Goal: Task Accomplishment & Management: Use online tool/utility

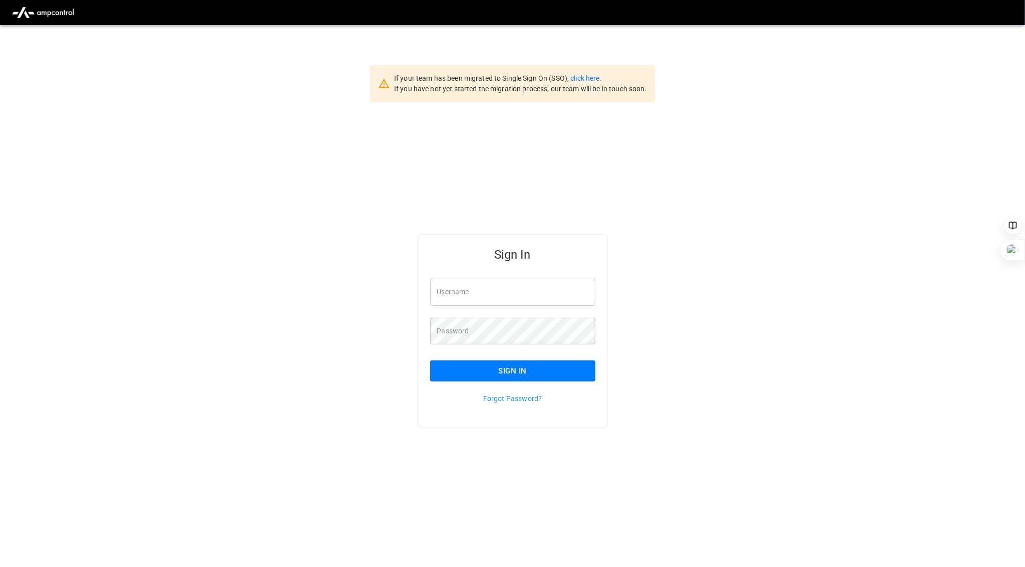
click at [501, 284] on input "Username" at bounding box center [512, 291] width 165 height 27
type input "**********"
click at [517, 360] on button "Sign In" at bounding box center [512, 370] width 165 height 21
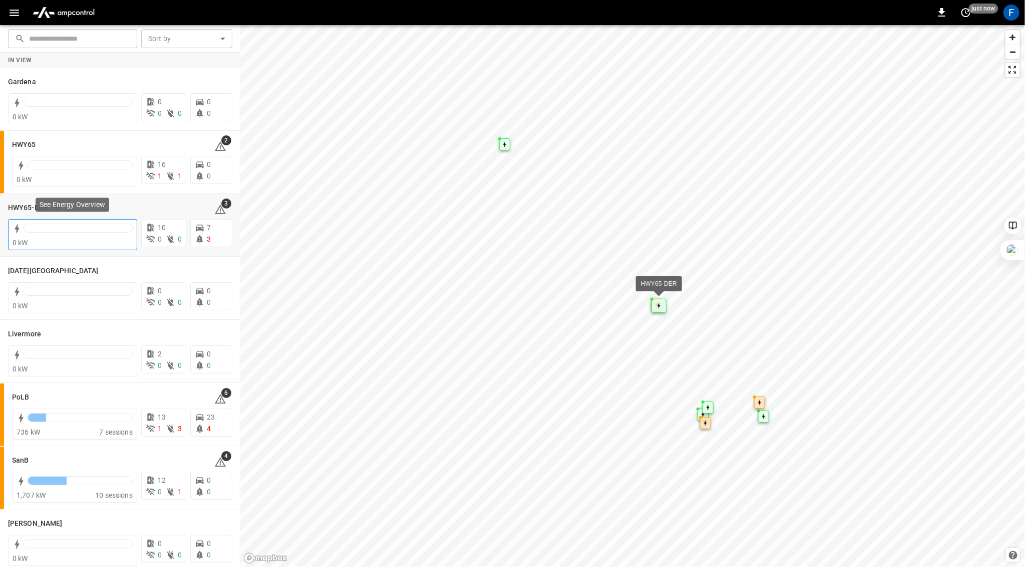
click at [59, 234] on div at bounding box center [78, 230] width 109 height 14
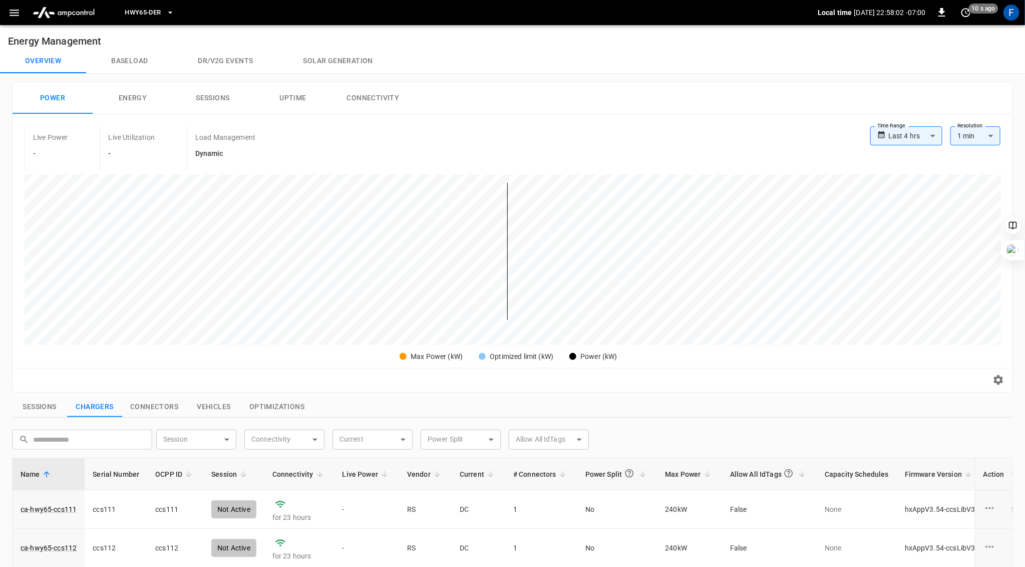
click at [348, 64] on button "Solar generation" at bounding box center [338, 61] width 120 height 24
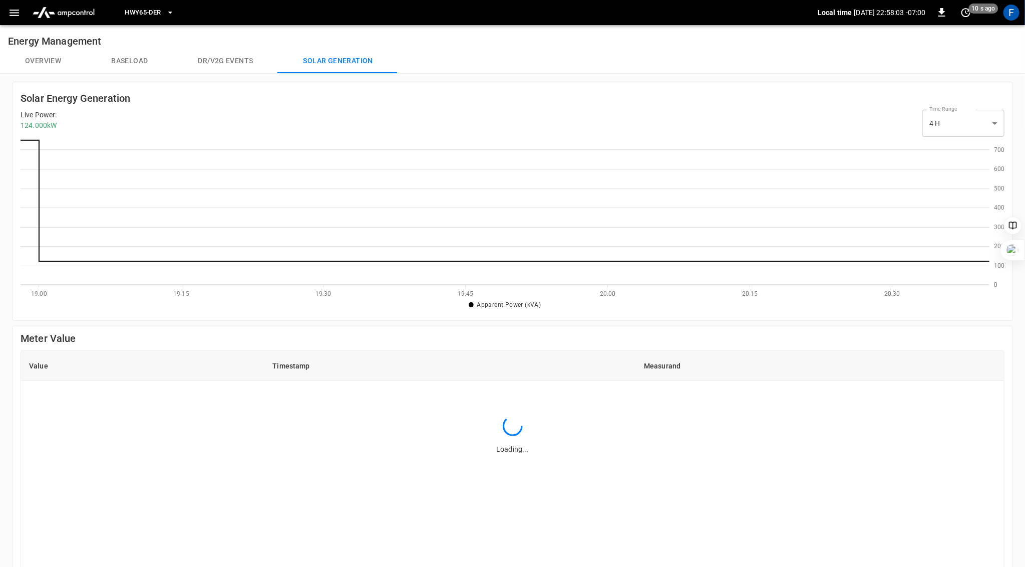
scroll to position [1, 1]
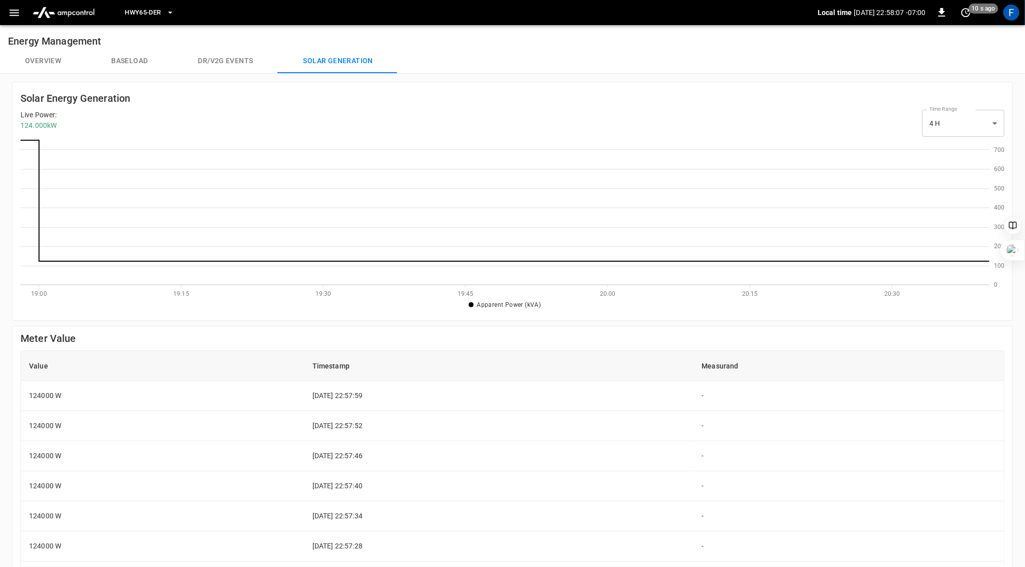
click at [45, 57] on button "Overview" at bounding box center [43, 61] width 86 height 24
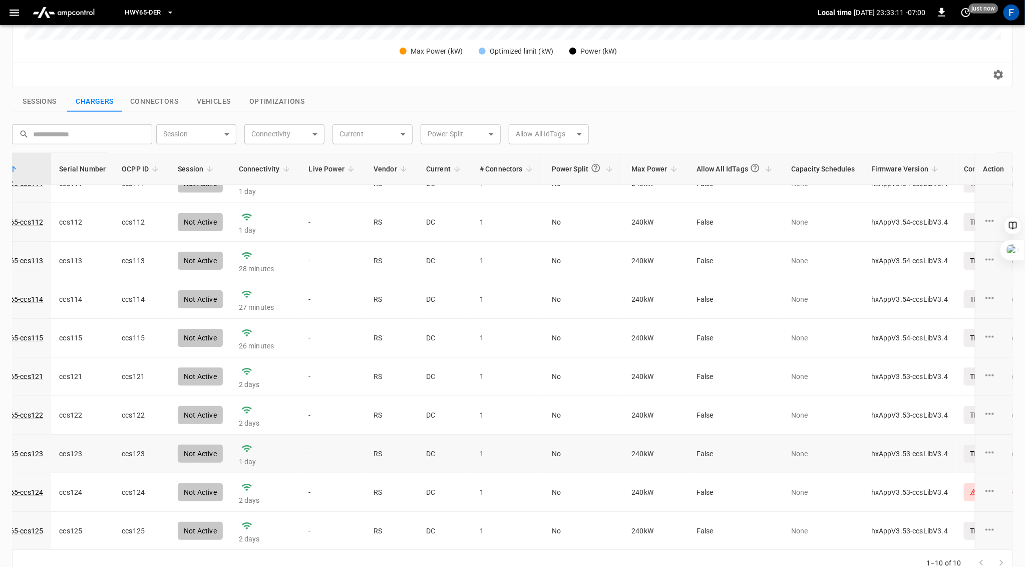
scroll to position [0, 34]
